Goal: Information Seeking & Learning: Learn about a topic

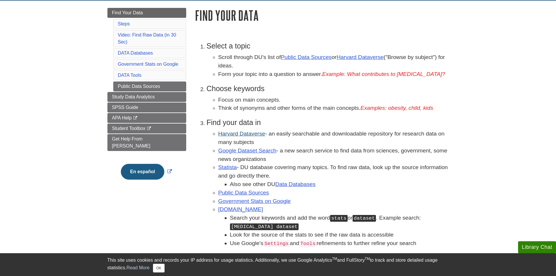
scroll to position [88, 0]
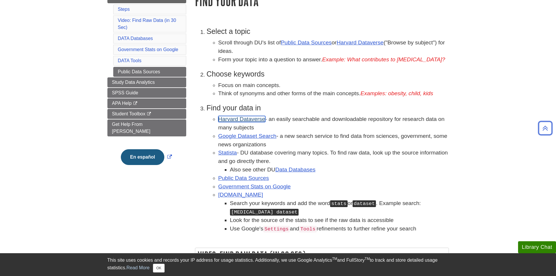
click at [256, 118] on link "Harvard Dataverse" at bounding box center [241, 119] width 47 height 6
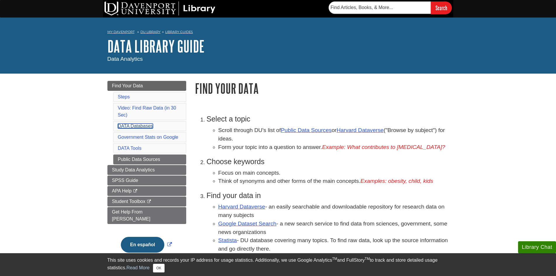
click at [142, 127] on link "DATA Databases" at bounding box center [135, 125] width 35 height 5
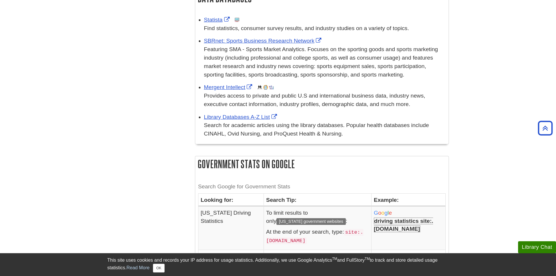
scroll to position [461, 0]
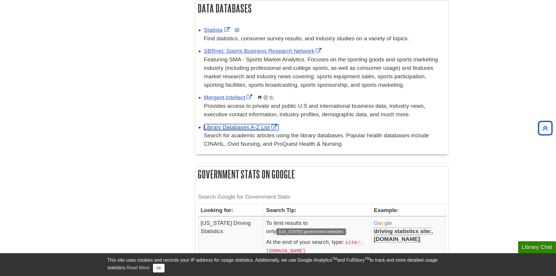
click at [234, 127] on link "Library Databases A-Z List" at bounding box center [241, 127] width 74 height 6
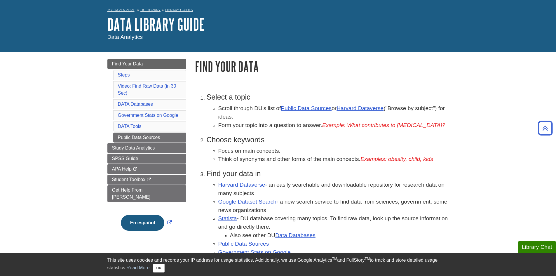
scroll to position [0, 0]
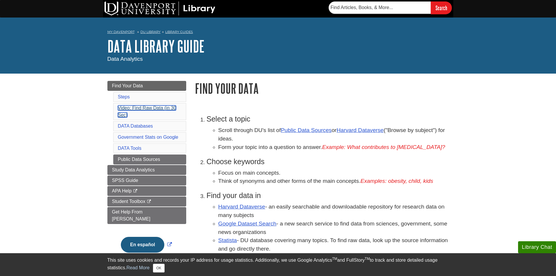
click at [163, 106] on link "Video: Find Raw Data (in 30 Sec)" at bounding box center [147, 111] width 58 height 12
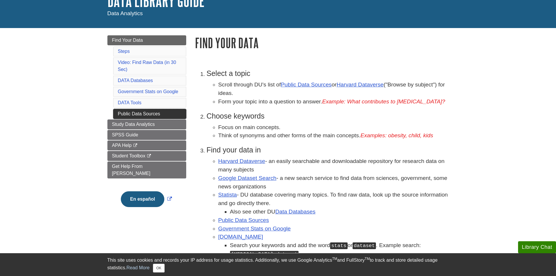
scroll to position [58, 0]
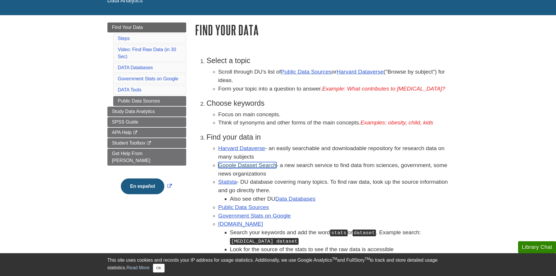
click at [253, 165] on link "Google Dataset Search" at bounding box center [247, 165] width 58 height 6
click at [219, 180] on link "Statista" at bounding box center [227, 182] width 19 height 6
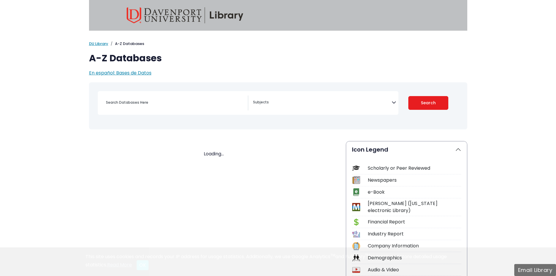
select select "Database Subject Filter"
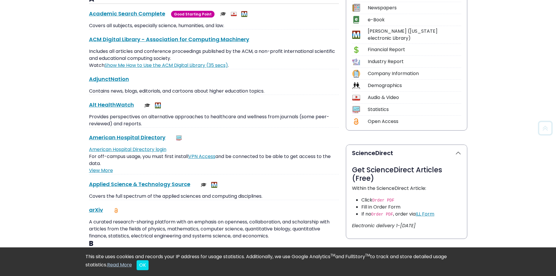
scroll to position [175, 0]
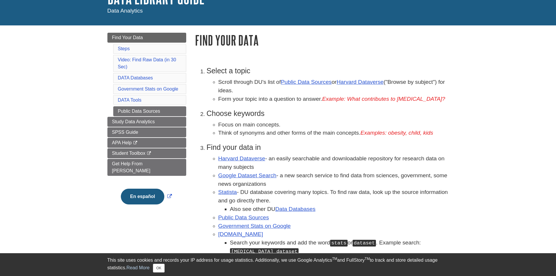
scroll to position [58, 0]
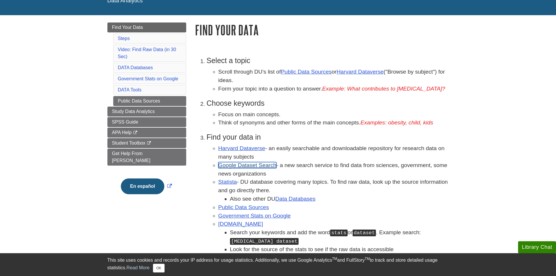
click at [254, 166] on link "Google Dataset Search" at bounding box center [247, 165] width 58 height 6
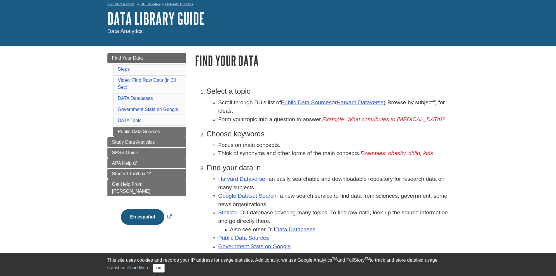
scroll to position [88, 0]
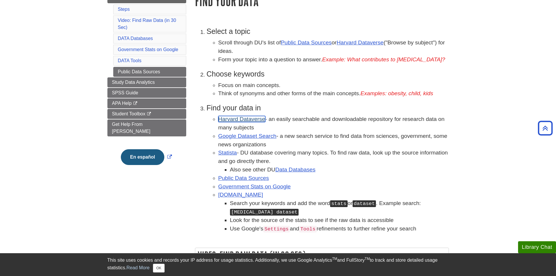
click at [241, 121] on link "Harvard Dataverse" at bounding box center [241, 119] width 47 height 6
